Goal: Navigation & Orientation: Find specific page/section

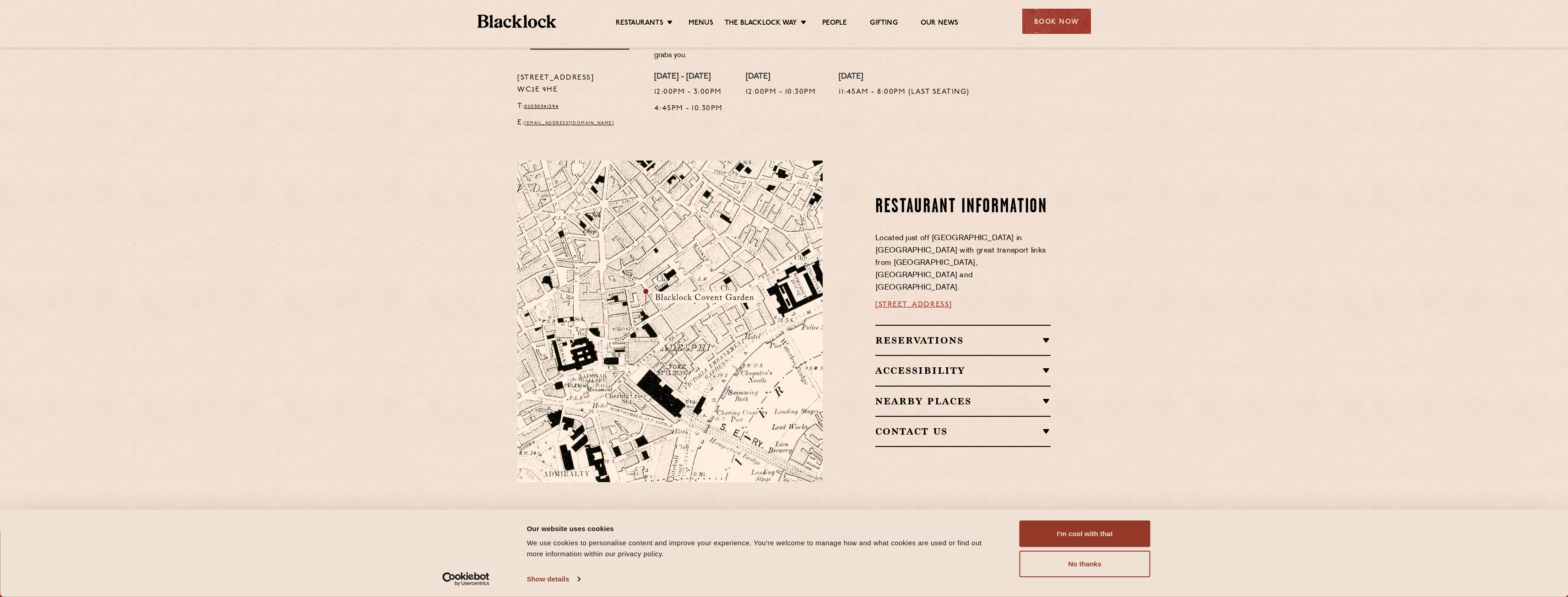
scroll to position [494, 0]
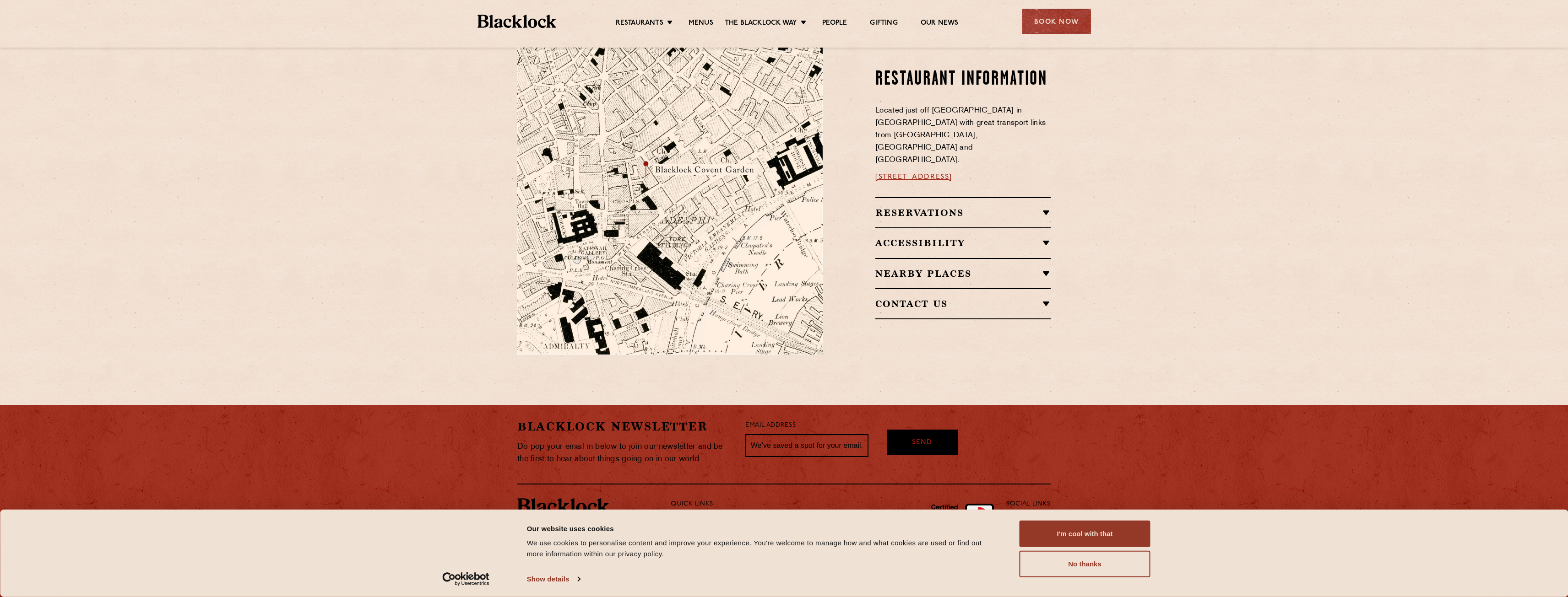
click at [325, 259] on section "Restaurant information Located just off Bedford Street in Covent Garden with gr…" at bounding box center [784, 193] width 1568 height 376
click at [1064, 527] on button "I'm cool with that" at bounding box center [1085, 534] width 131 height 27
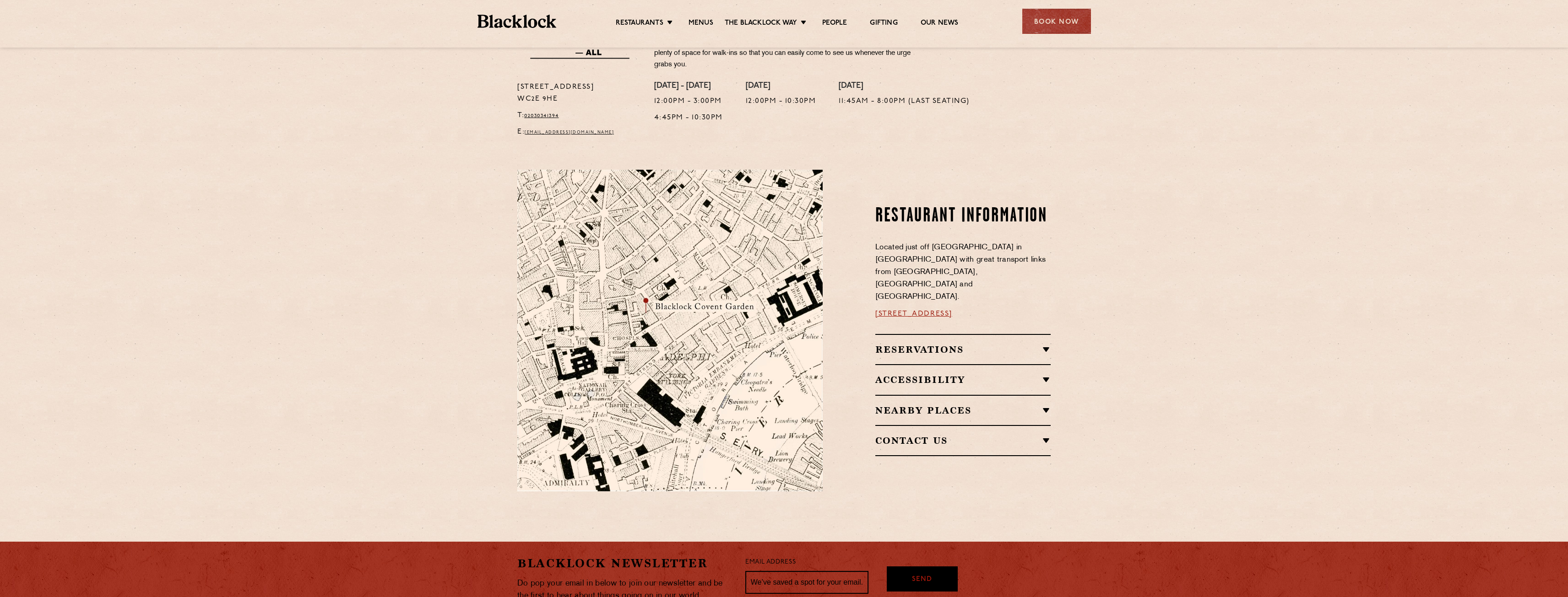
scroll to position [356, 0]
click at [697, 20] on link "Menus" at bounding box center [701, 23] width 25 height 10
